Goal: Task Accomplishment & Management: Use online tool/utility

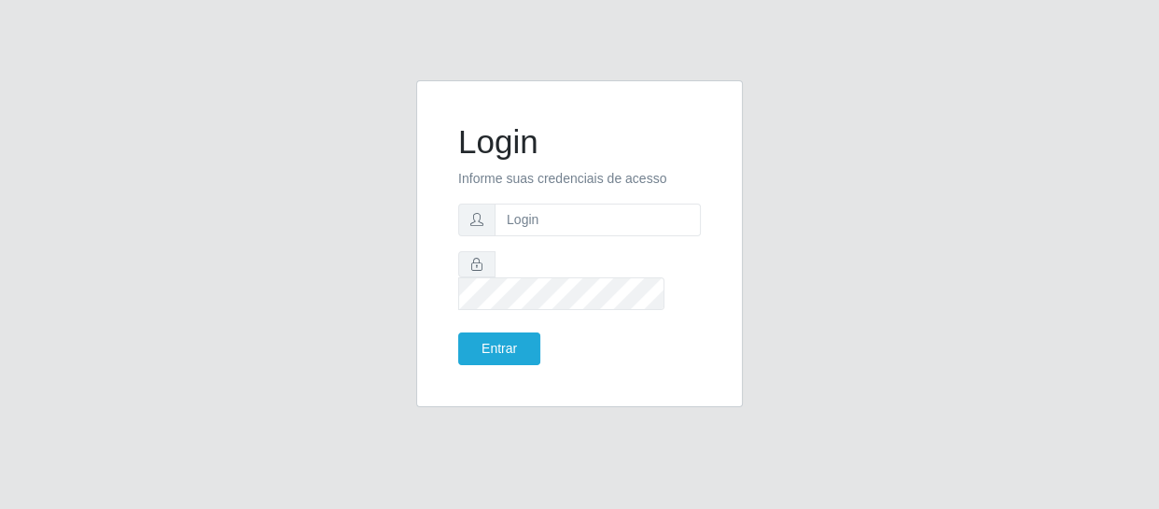
type input "[EMAIL_ADDRESS][DOMAIN_NAME]"
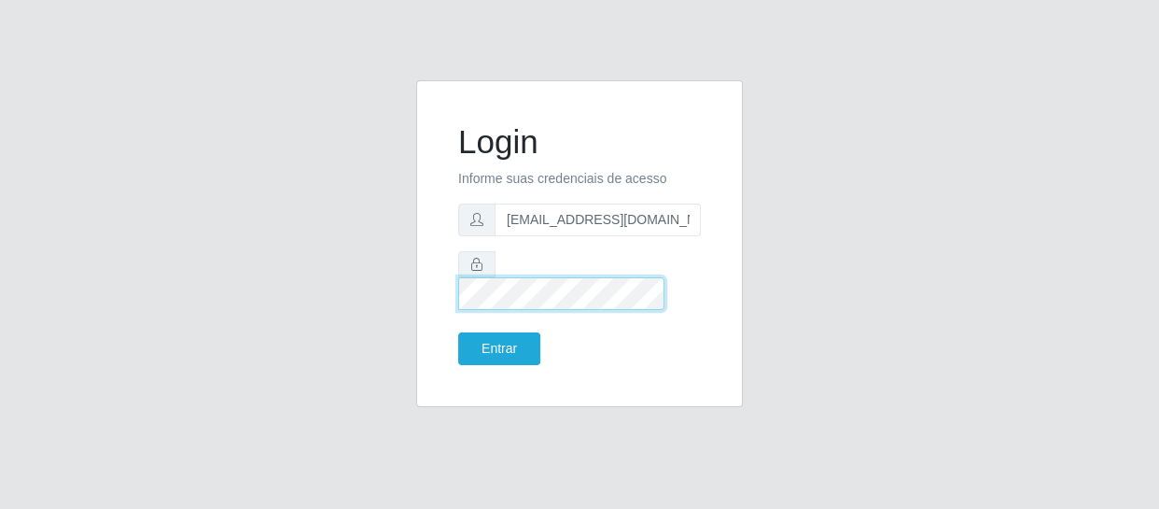
click at [458, 332] on button "Entrar" at bounding box center [499, 348] width 82 height 33
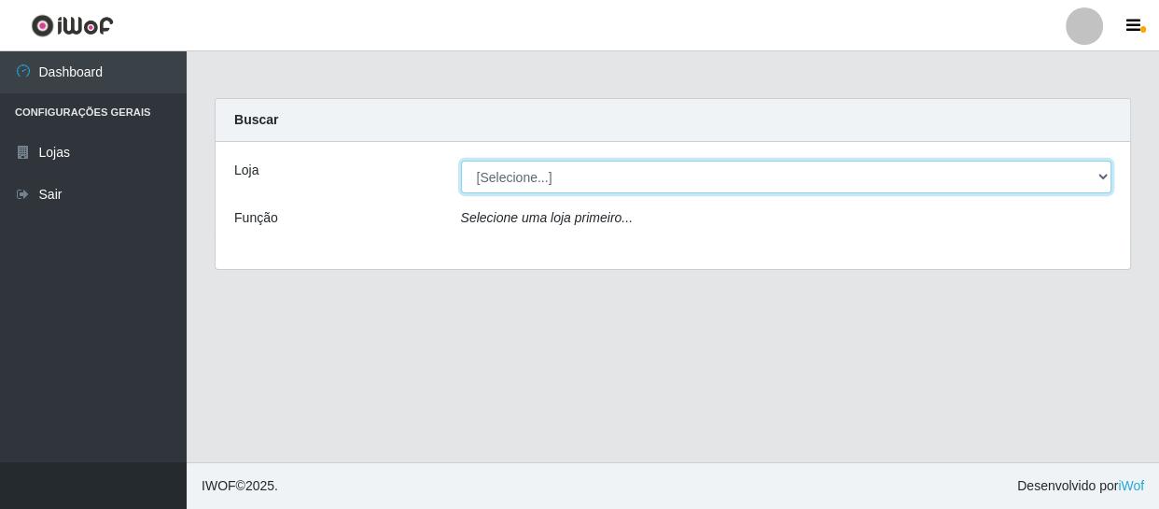
click at [597, 191] on select "[Selecione...] SuperFácil Atacado - São Gonçalo do Amarante" at bounding box center [786, 176] width 651 height 33
select select "408"
click at [461, 160] on select "[Selecione...] SuperFácil Atacado - São Gonçalo do Amarante" at bounding box center [786, 176] width 651 height 33
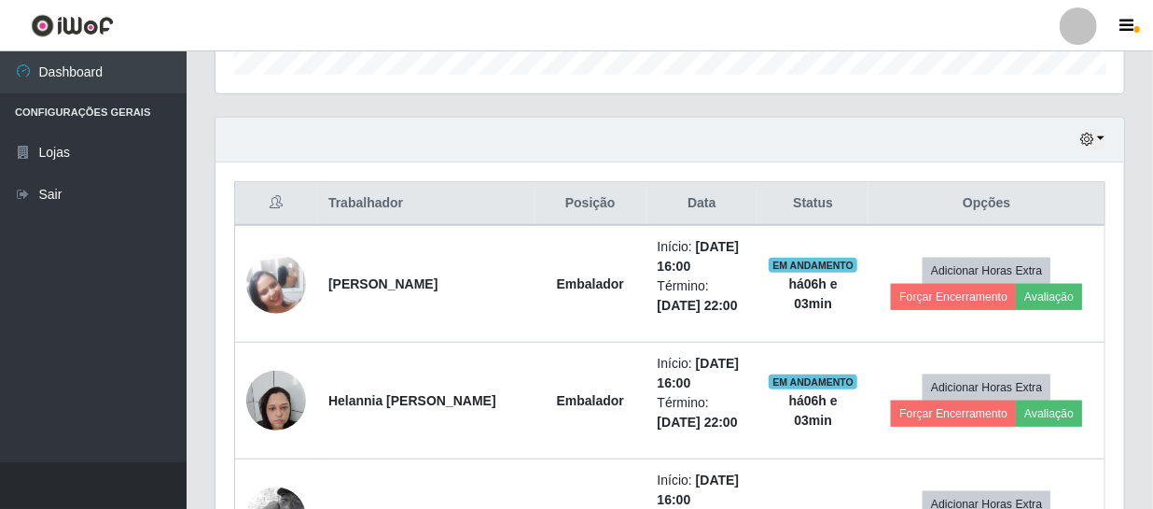
scroll to position [593, 0]
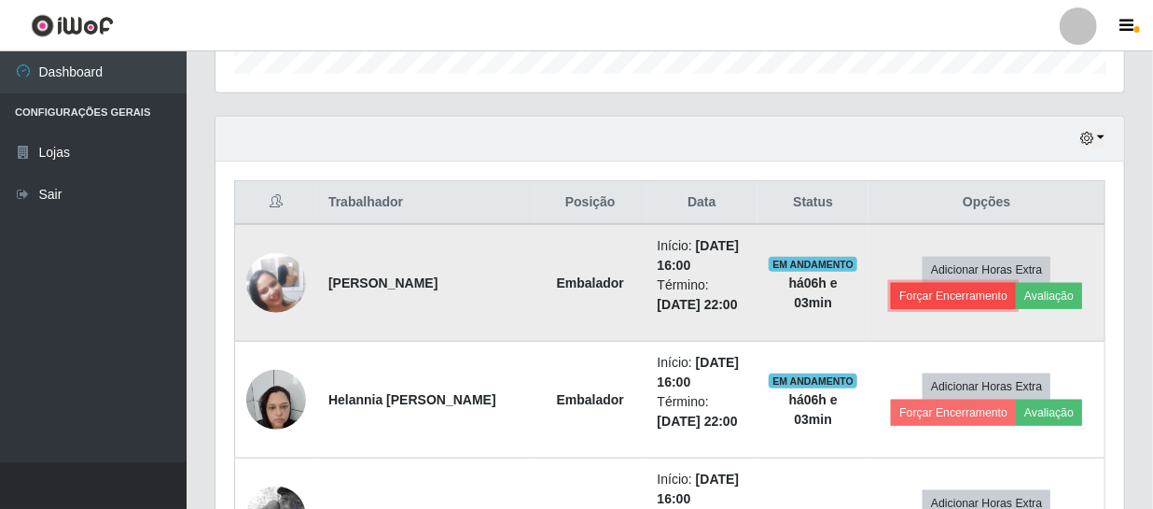
click at [970, 290] on button "Forçar Encerramento" at bounding box center [953, 296] width 125 height 26
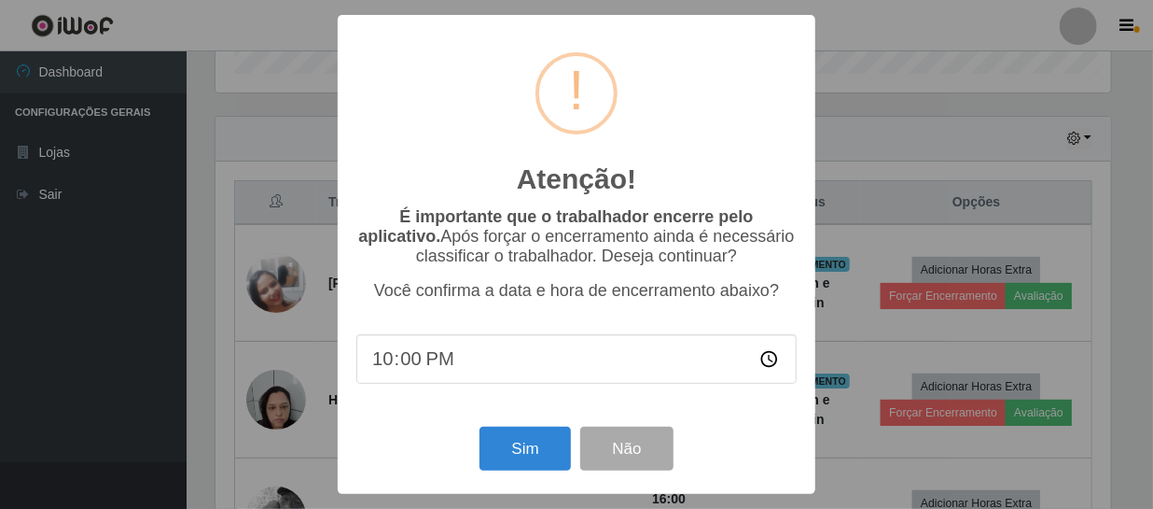
scroll to position [387, 900]
click at [533, 463] on button "Sim" at bounding box center [527, 448] width 91 height 44
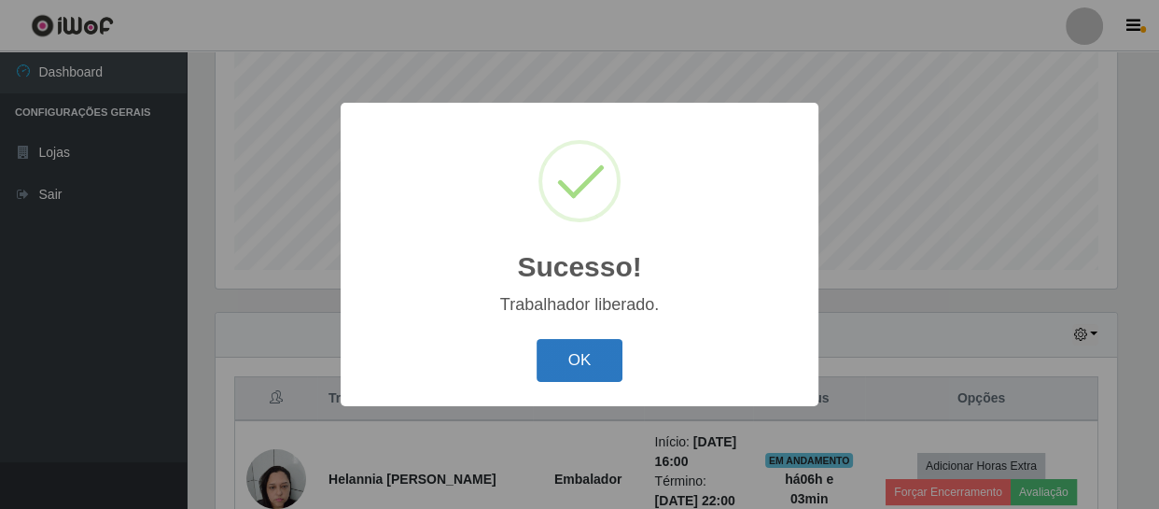
click at [561, 351] on button "OK" at bounding box center [580, 361] width 87 height 44
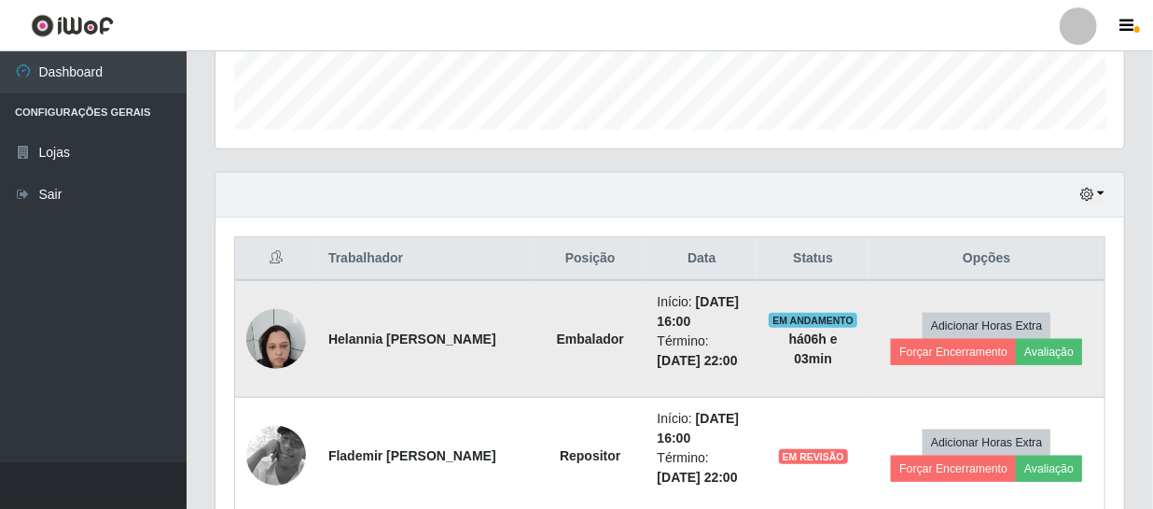
scroll to position [567, 0]
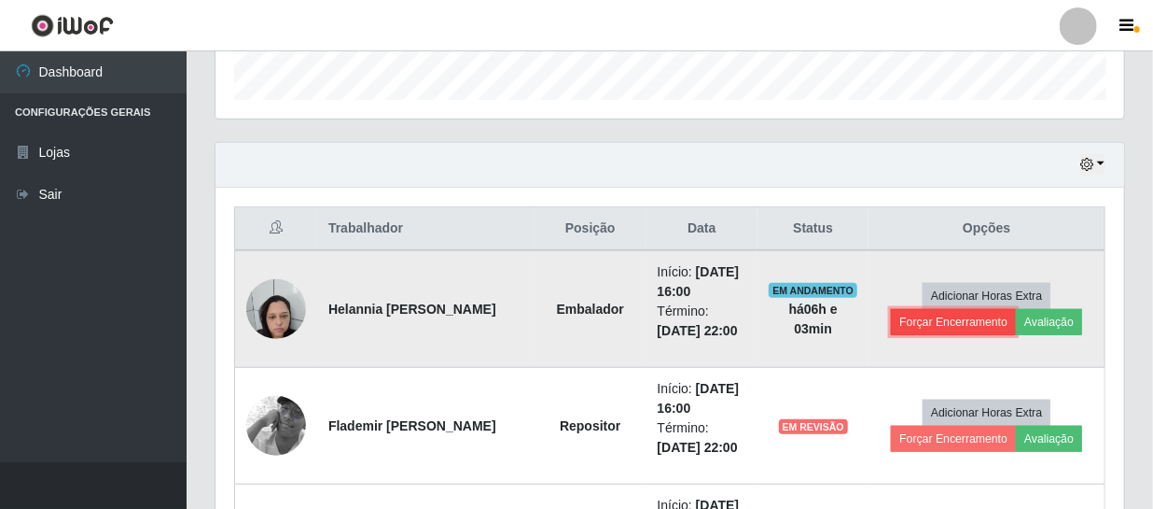
click at [943, 322] on button "Forçar Encerramento" at bounding box center [953, 322] width 125 height 26
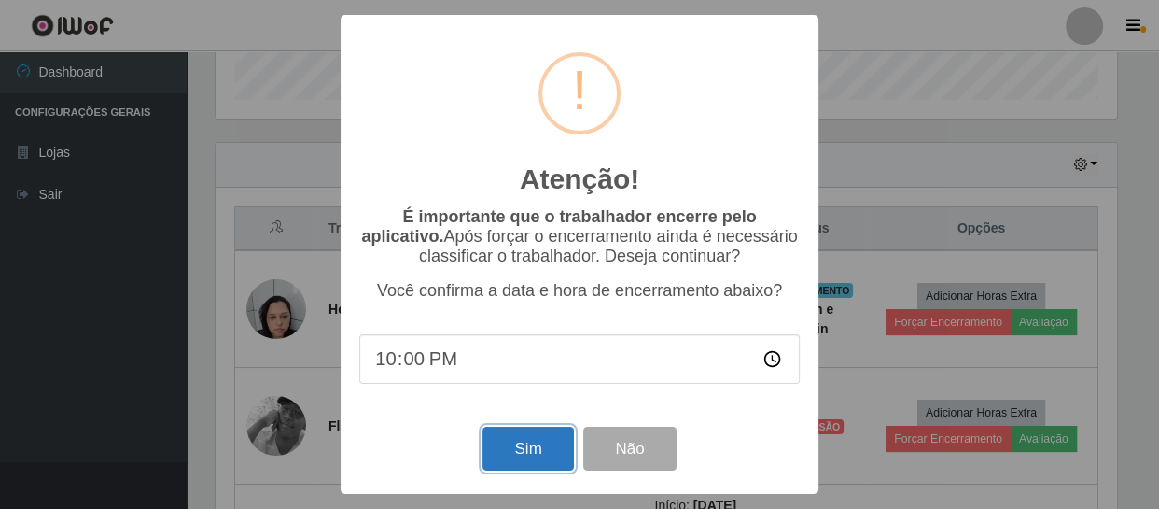
click at [553, 446] on button "Sim" at bounding box center [527, 448] width 91 height 44
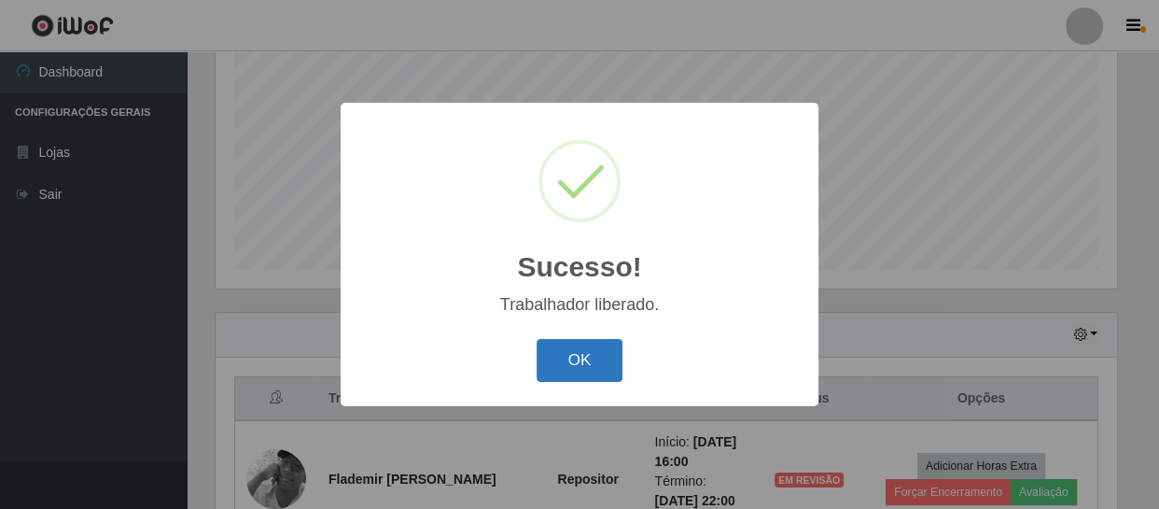
click at [584, 374] on button "OK" at bounding box center [580, 361] width 87 height 44
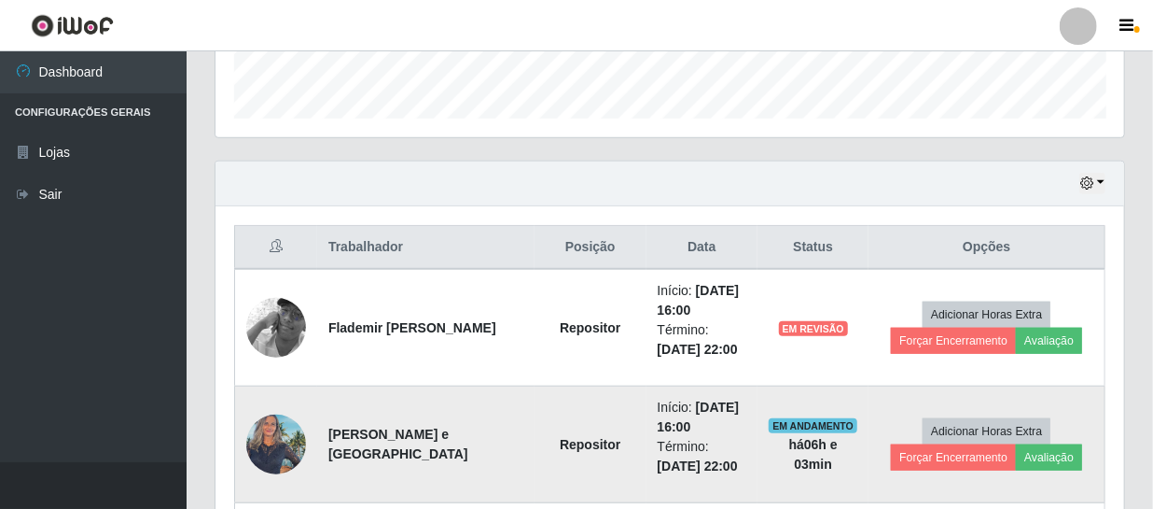
scroll to position [652, 0]
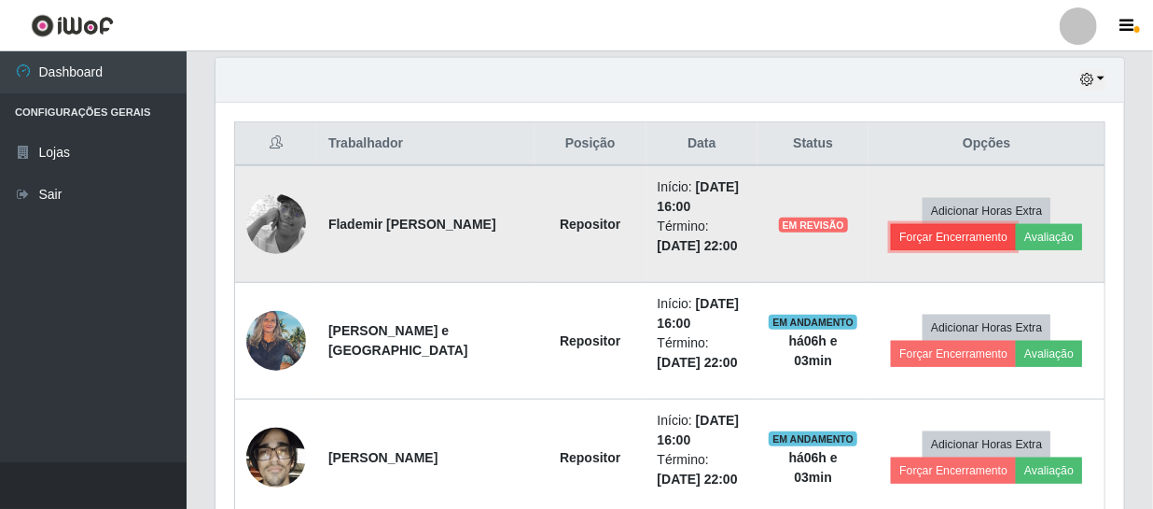
click at [960, 234] on button "Forçar Encerramento" at bounding box center [953, 237] width 125 height 26
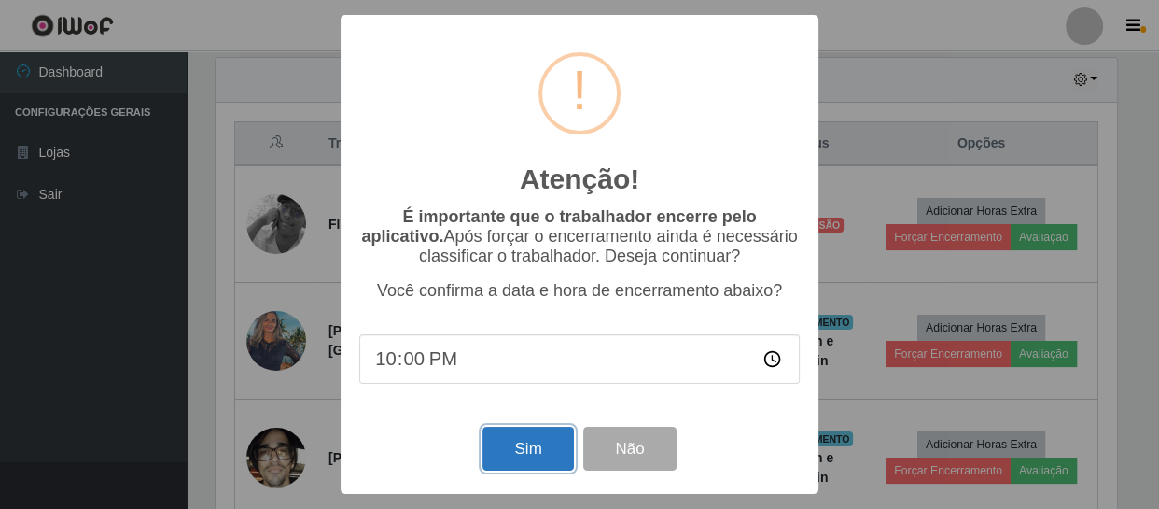
click at [519, 452] on button "Sim" at bounding box center [527, 448] width 91 height 44
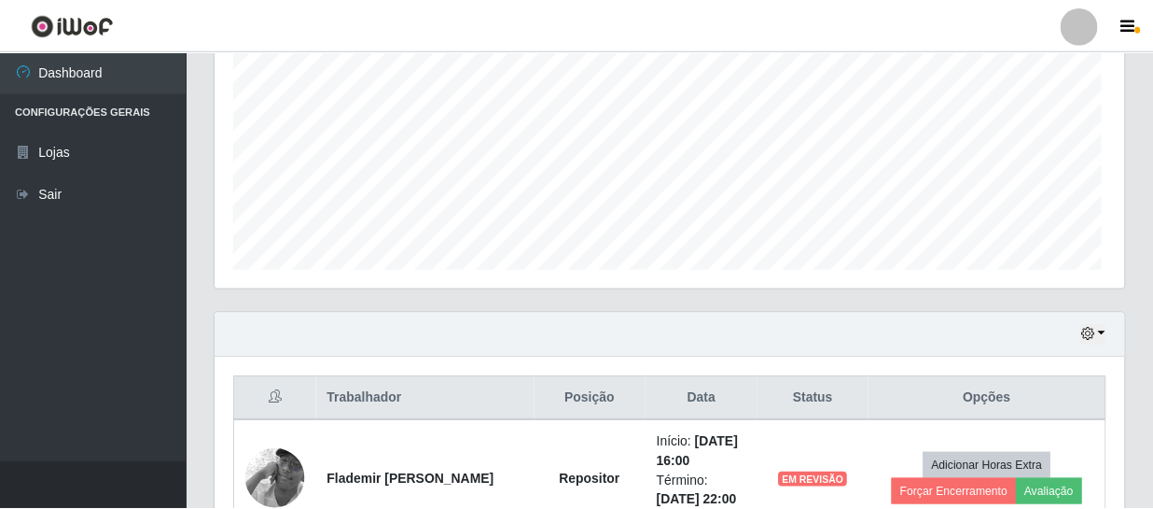
scroll to position [0, 0]
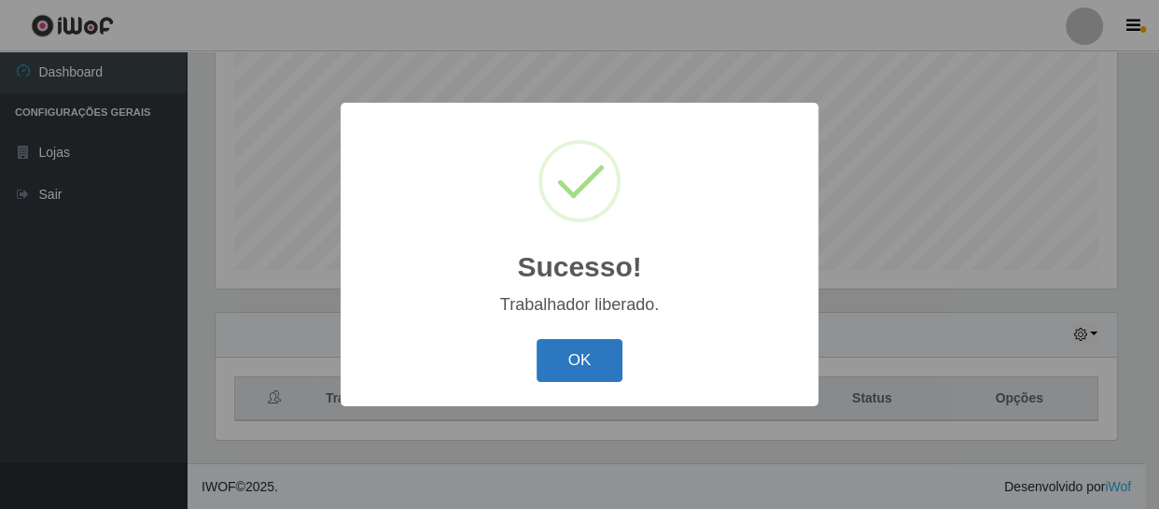
click at [574, 369] on button "OK" at bounding box center [580, 361] width 87 height 44
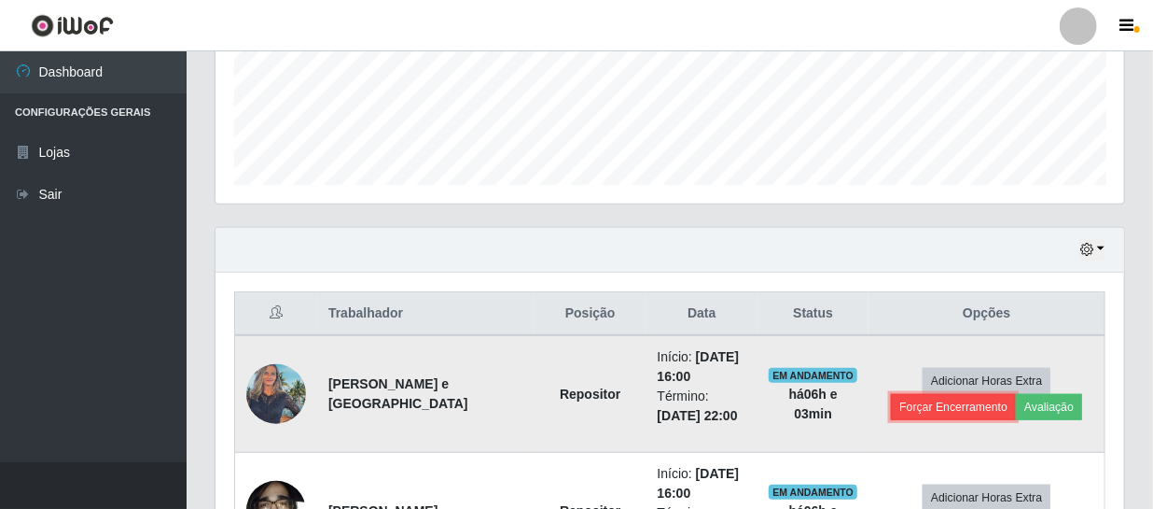
click at [928, 400] on button "Forçar Encerramento" at bounding box center [953, 407] width 125 height 26
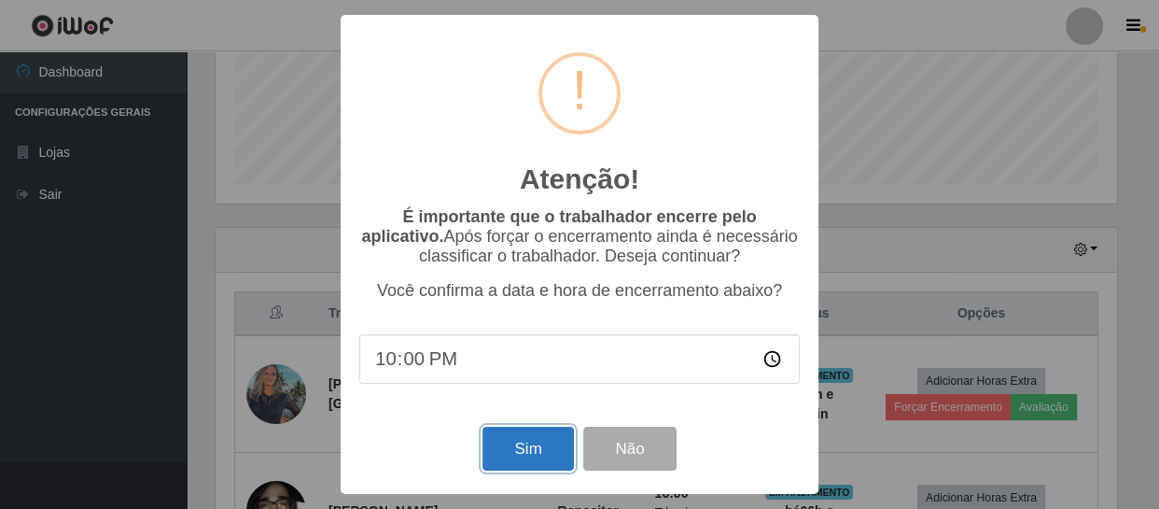
click at [513, 453] on button "Sim" at bounding box center [527, 448] width 91 height 44
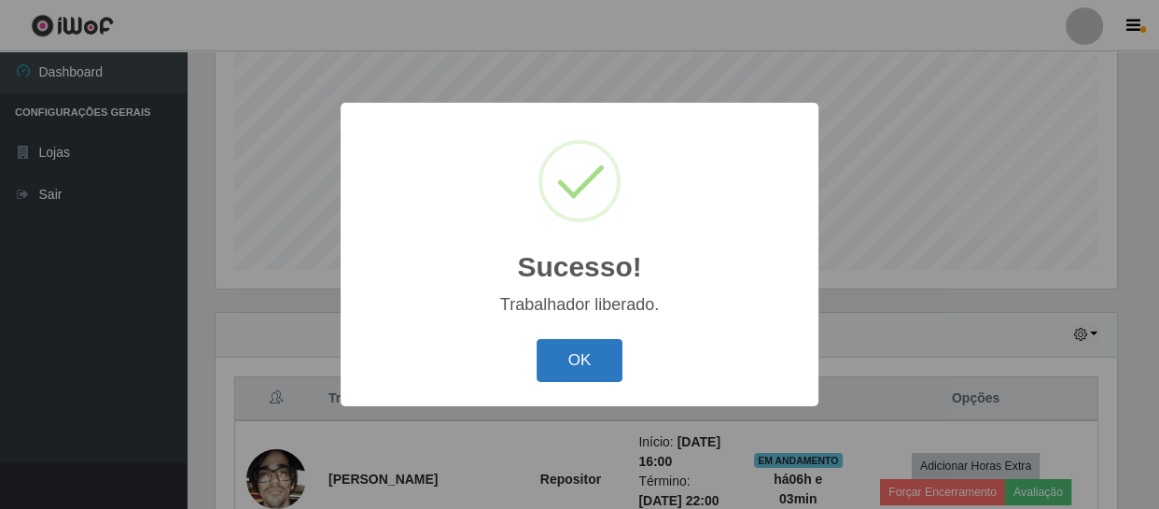
click at [546, 364] on button "OK" at bounding box center [580, 361] width 87 height 44
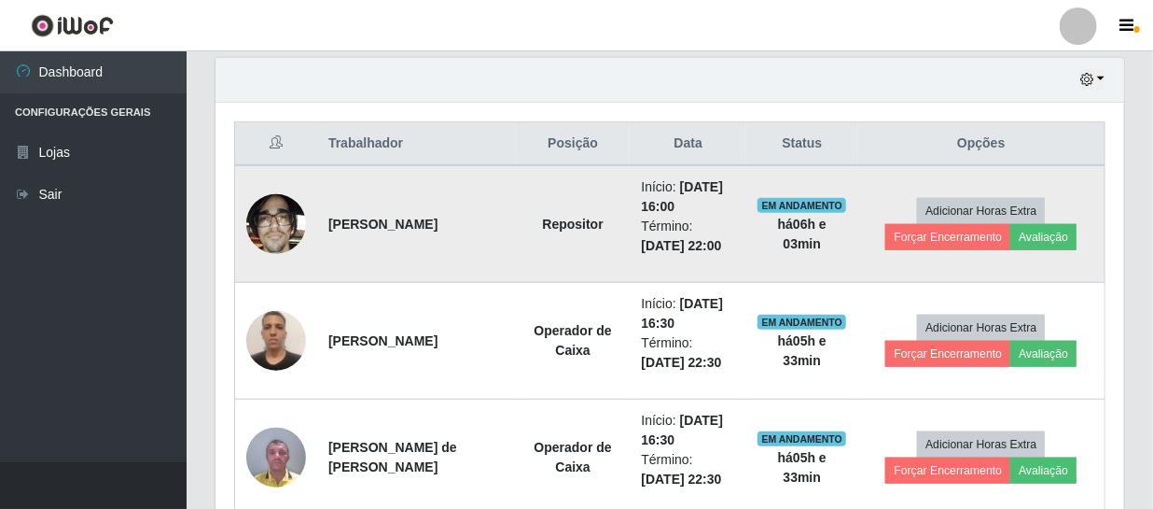
click at [925, 249] on td "Adicionar Horas Extra Forçar Encerramento Avaliação" at bounding box center [981, 224] width 247 height 118
click at [928, 240] on button "Forçar Encerramento" at bounding box center [947, 237] width 125 height 26
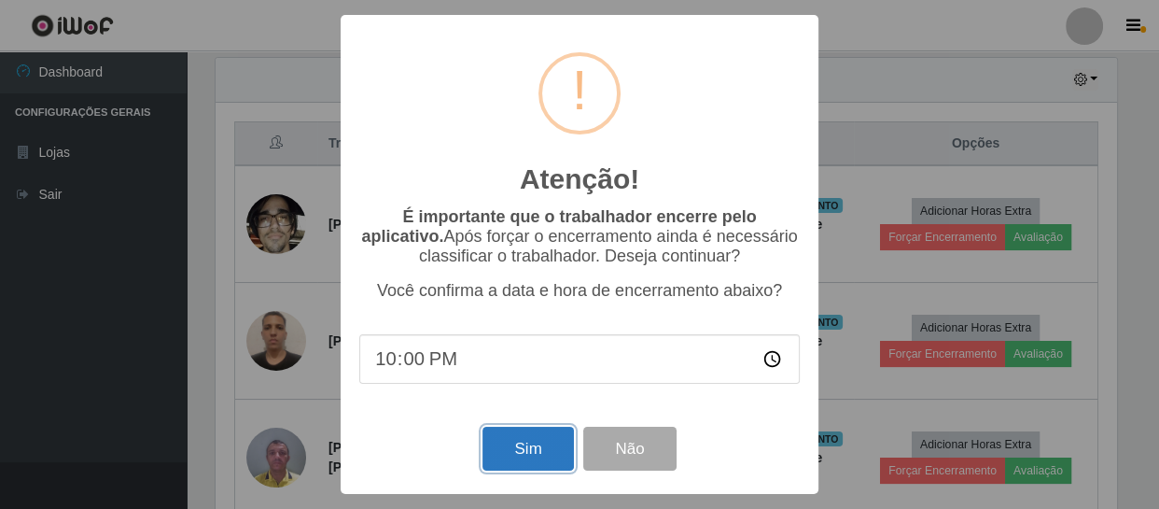
click at [525, 453] on button "Sim" at bounding box center [527, 448] width 91 height 44
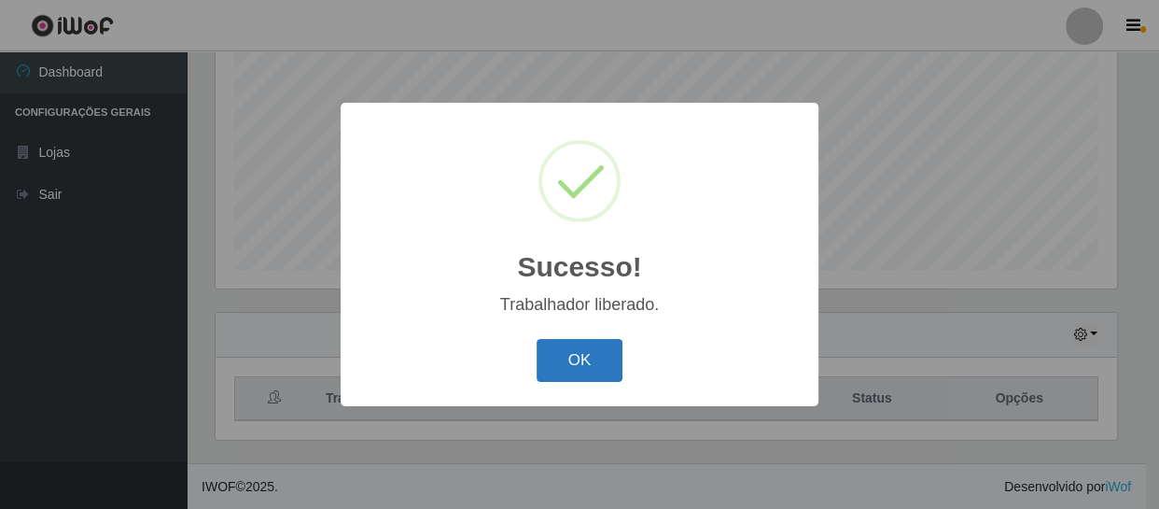
click at [559, 367] on button "OK" at bounding box center [580, 361] width 87 height 44
